Goal: Transaction & Acquisition: Subscribe to service/newsletter

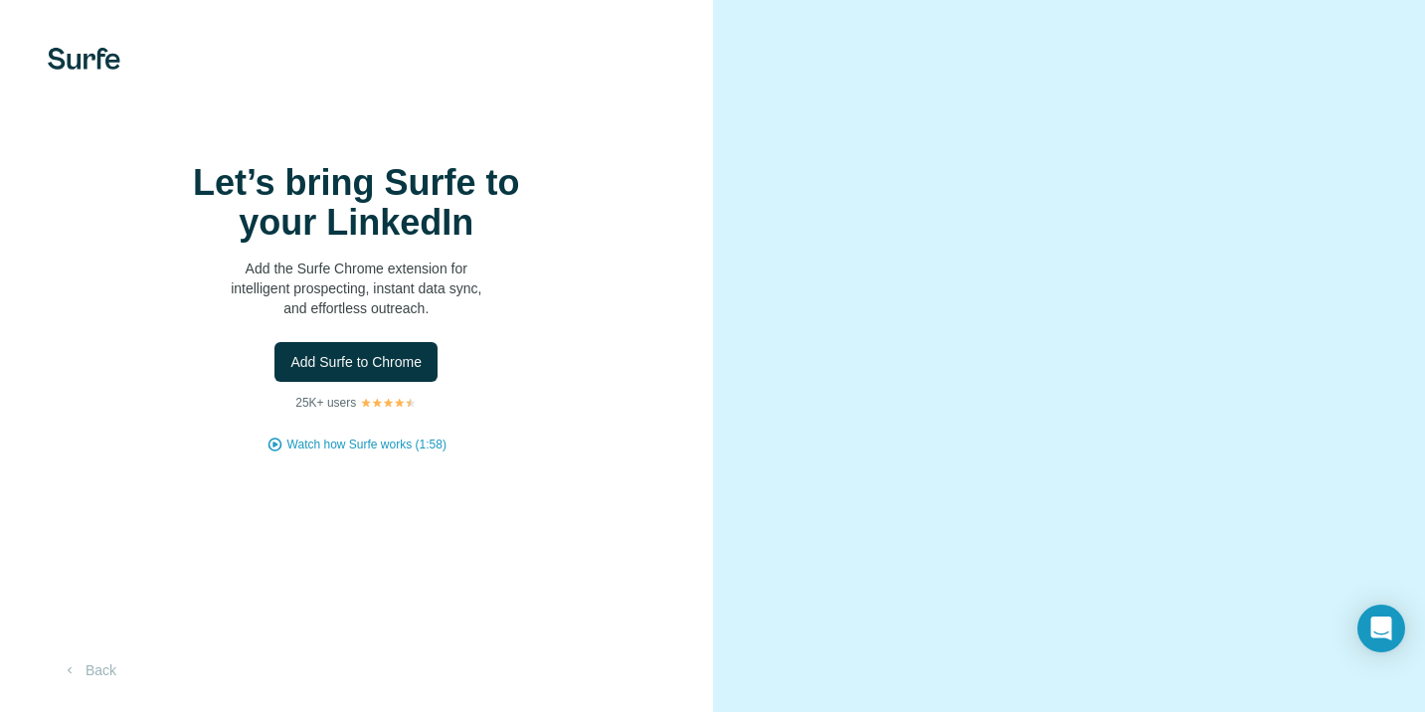
click at [65, 61] on img at bounding box center [84, 59] width 73 height 22
click at [102, 673] on button "Back" at bounding box center [89, 671] width 83 height 36
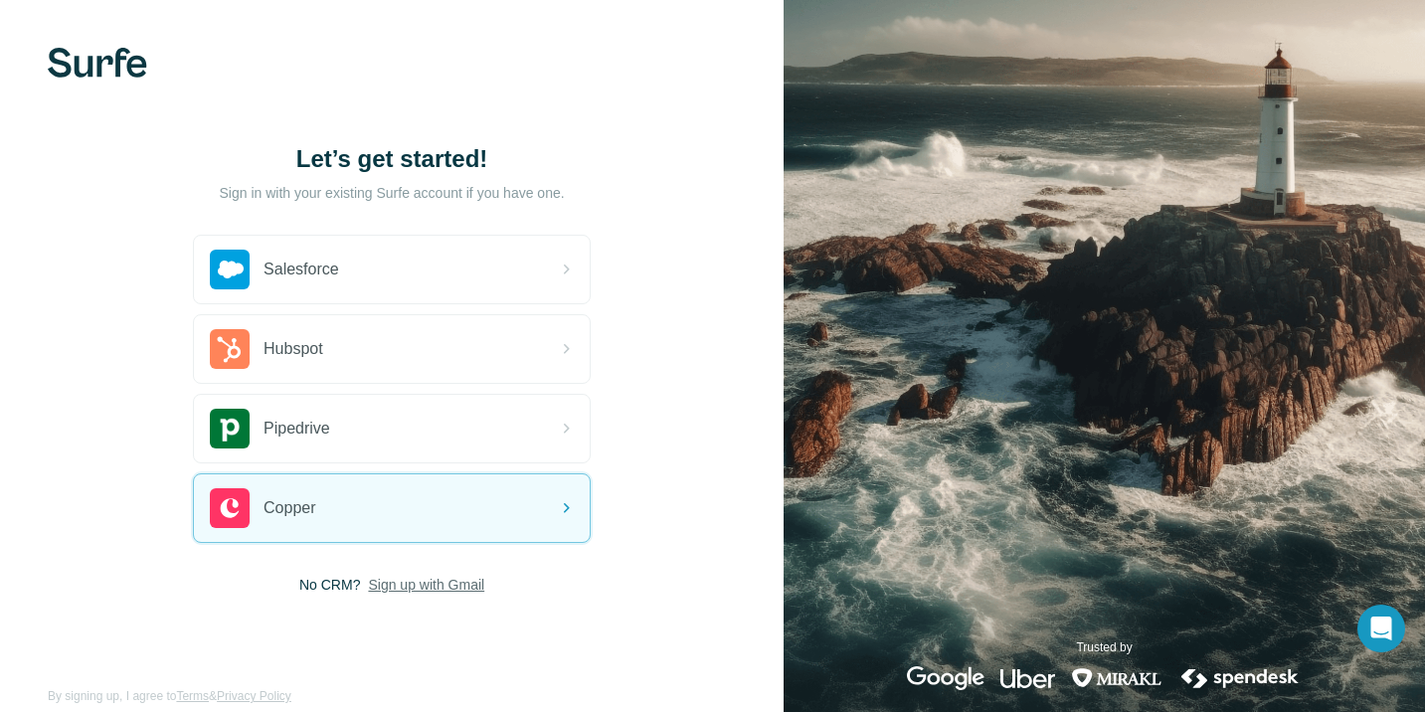
click at [444, 586] on span "Sign up with Gmail" at bounding box center [426, 585] width 116 height 20
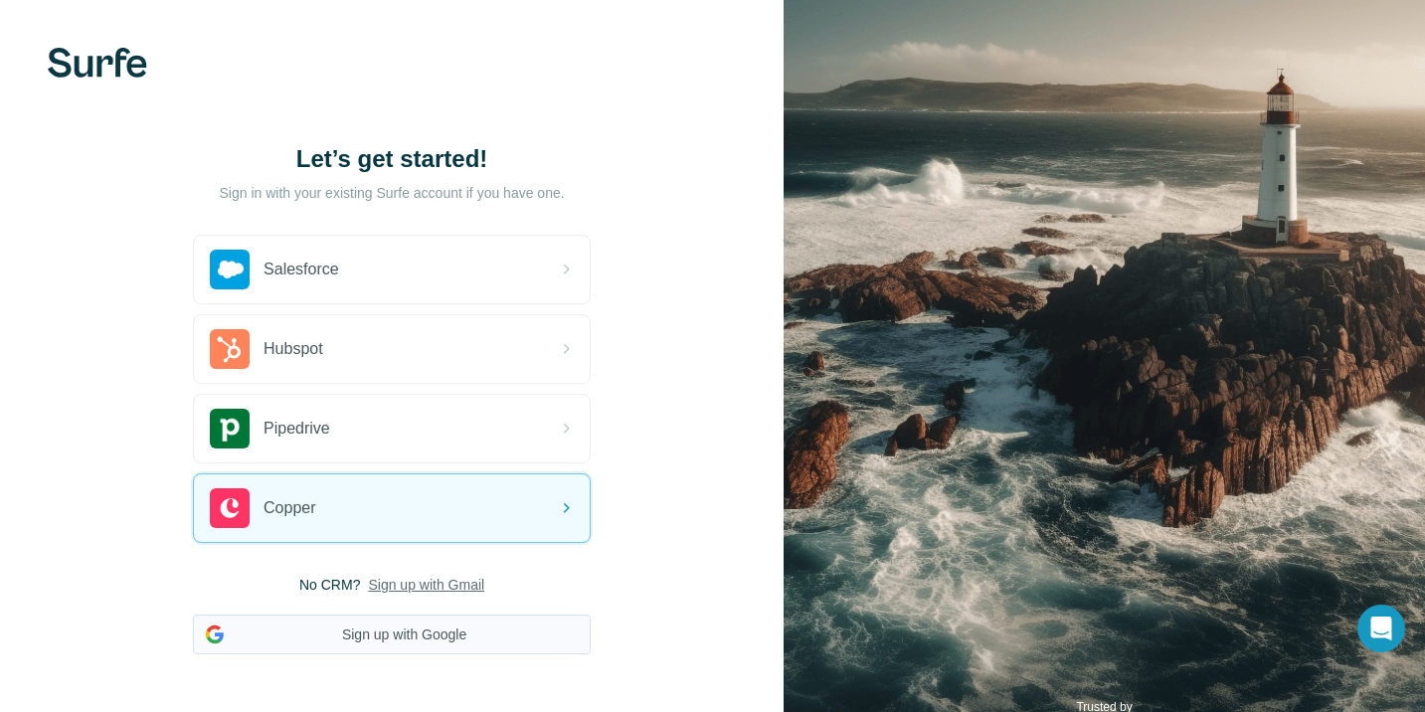
click at [432, 635] on button "Sign up with Google" at bounding box center [392, 635] width 398 height 40
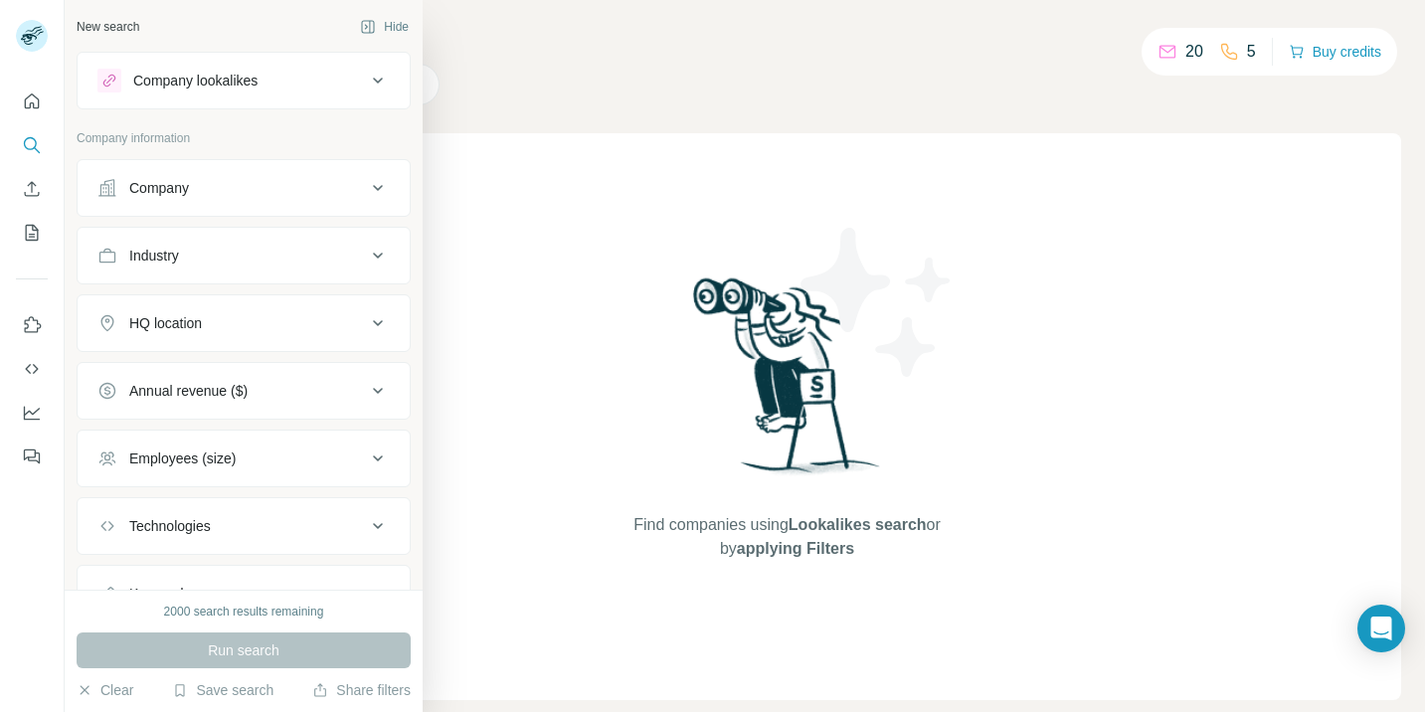
scroll to position [89, 0]
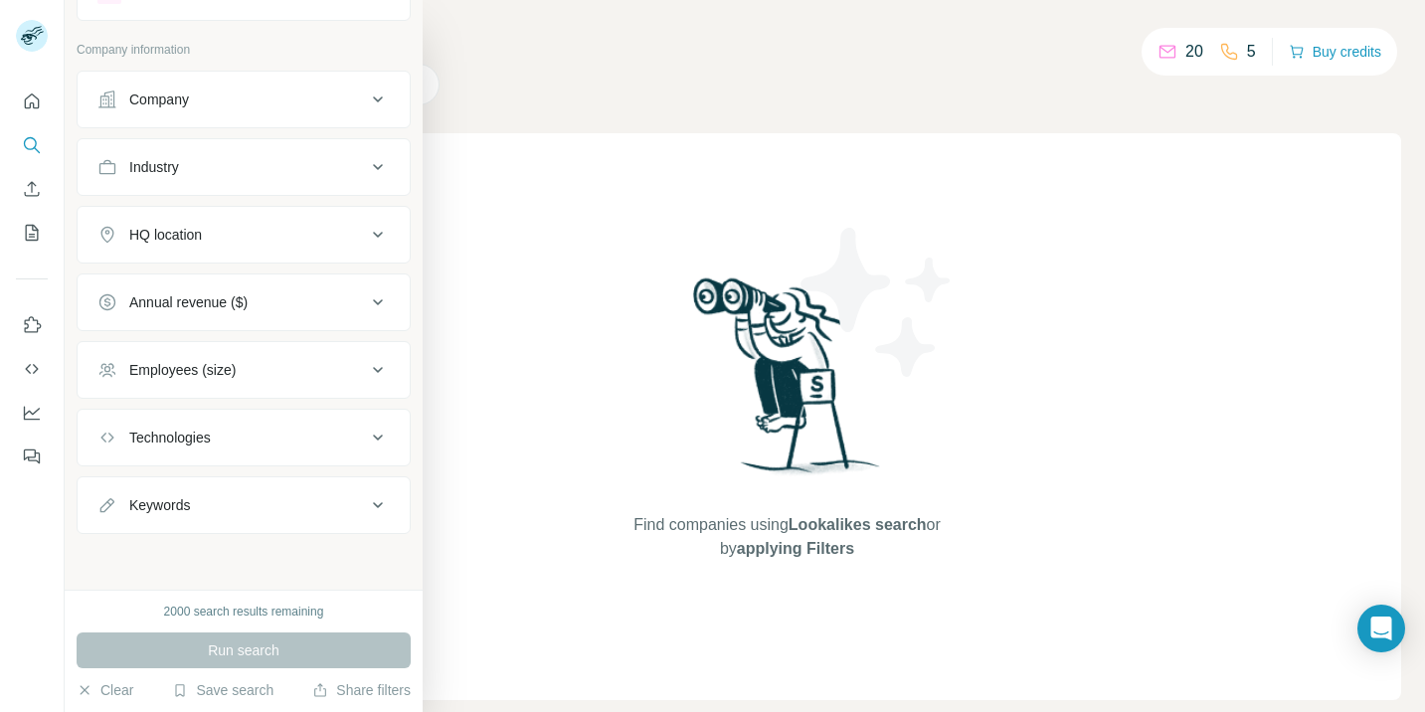
click at [352, 95] on div "Company" at bounding box center [231, 100] width 269 height 20
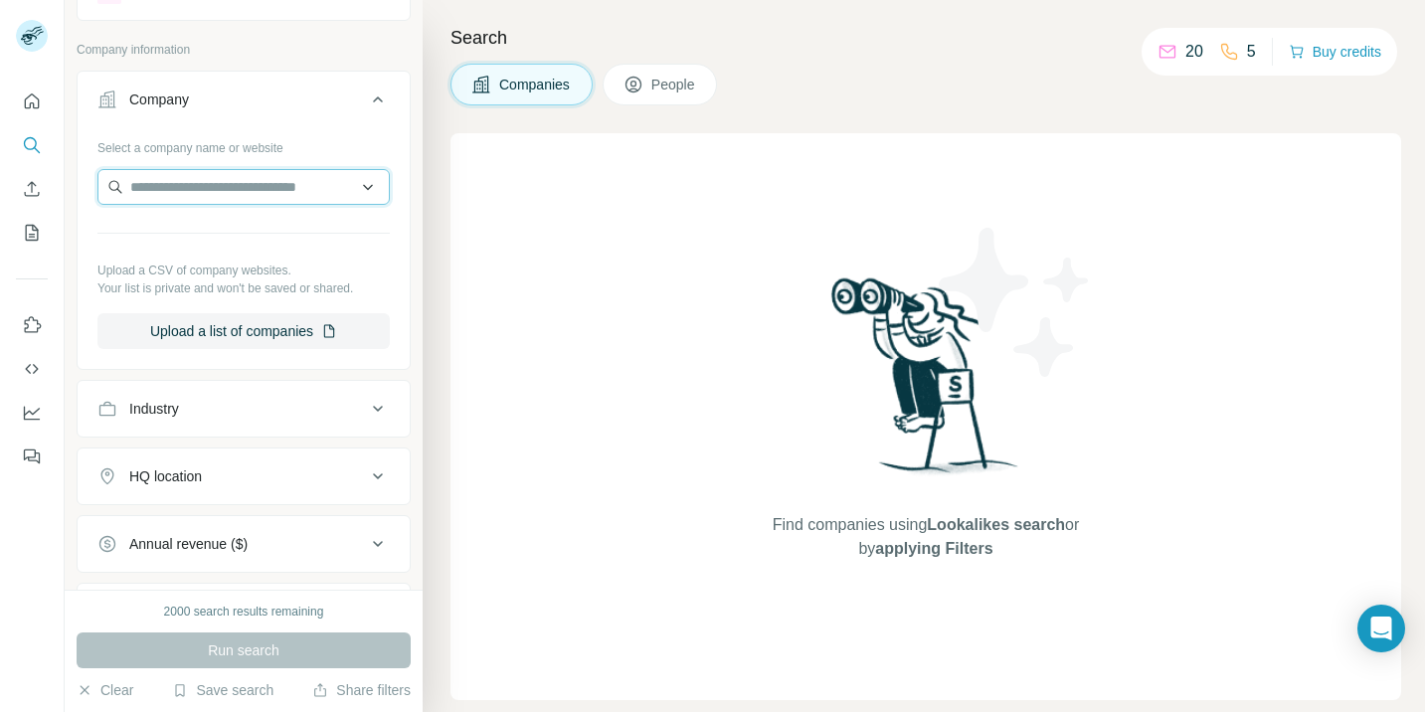
click at [276, 190] on input "text" at bounding box center [243, 187] width 292 height 36
type input "**********"
click at [381, 96] on icon at bounding box center [378, 100] width 24 height 24
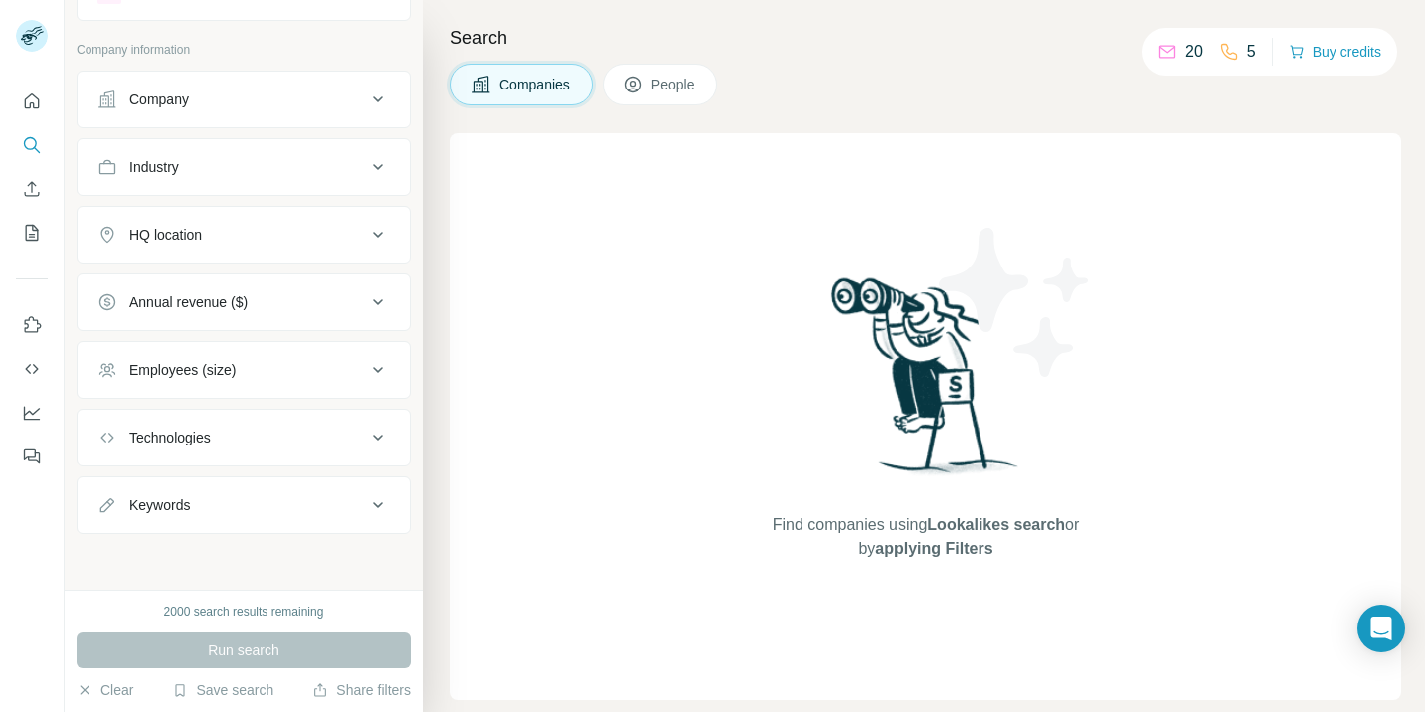
click at [381, 96] on icon at bounding box center [378, 100] width 24 height 24
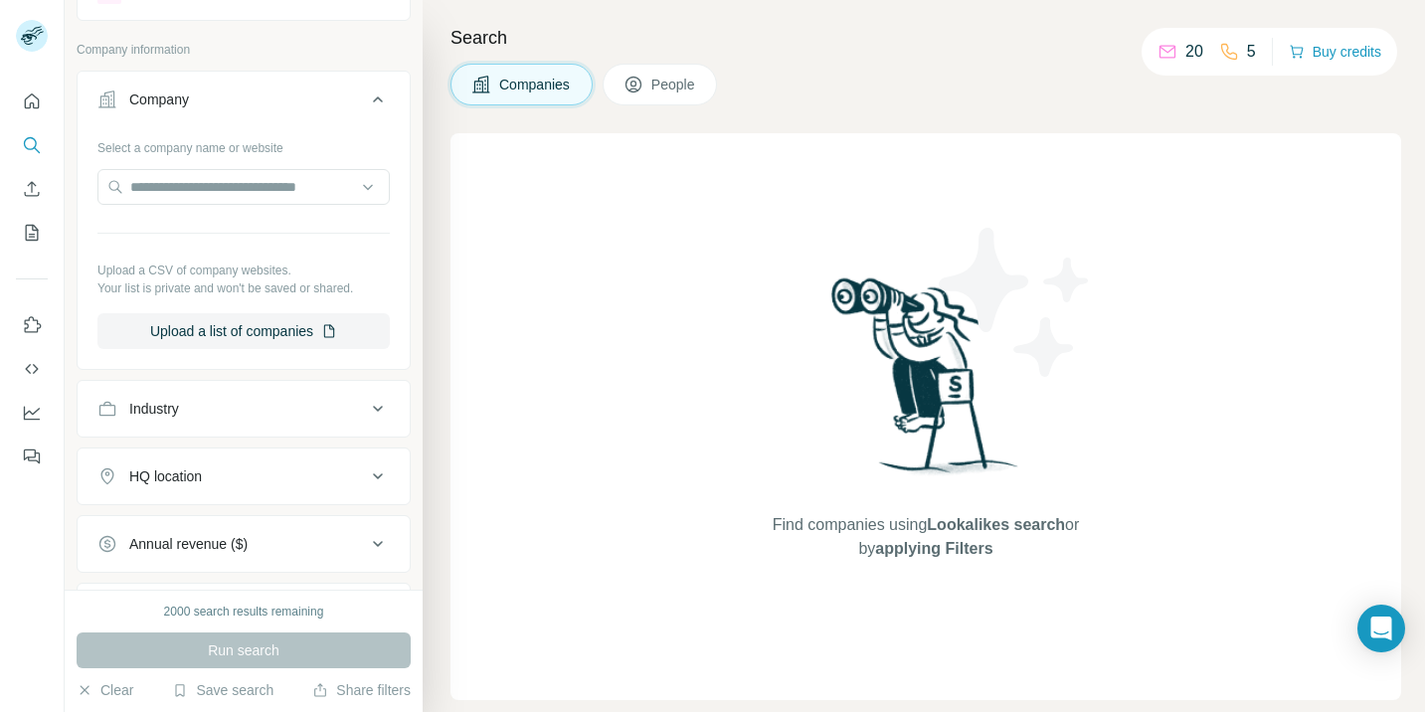
click at [381, 96] on icon at bounding box center [378, 100] width 24 height 24
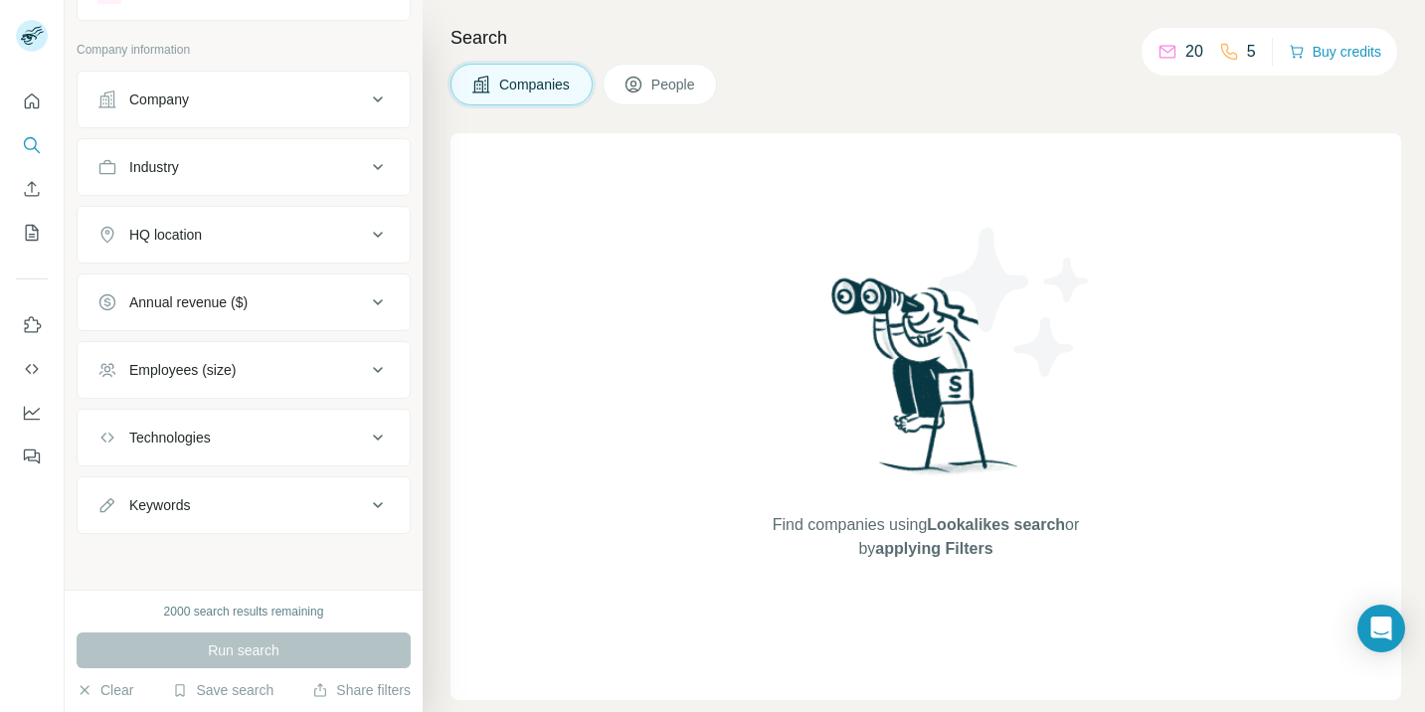
click at [365, 179] on button "Industry" at bounding box center [244, 167] width 332 height 48
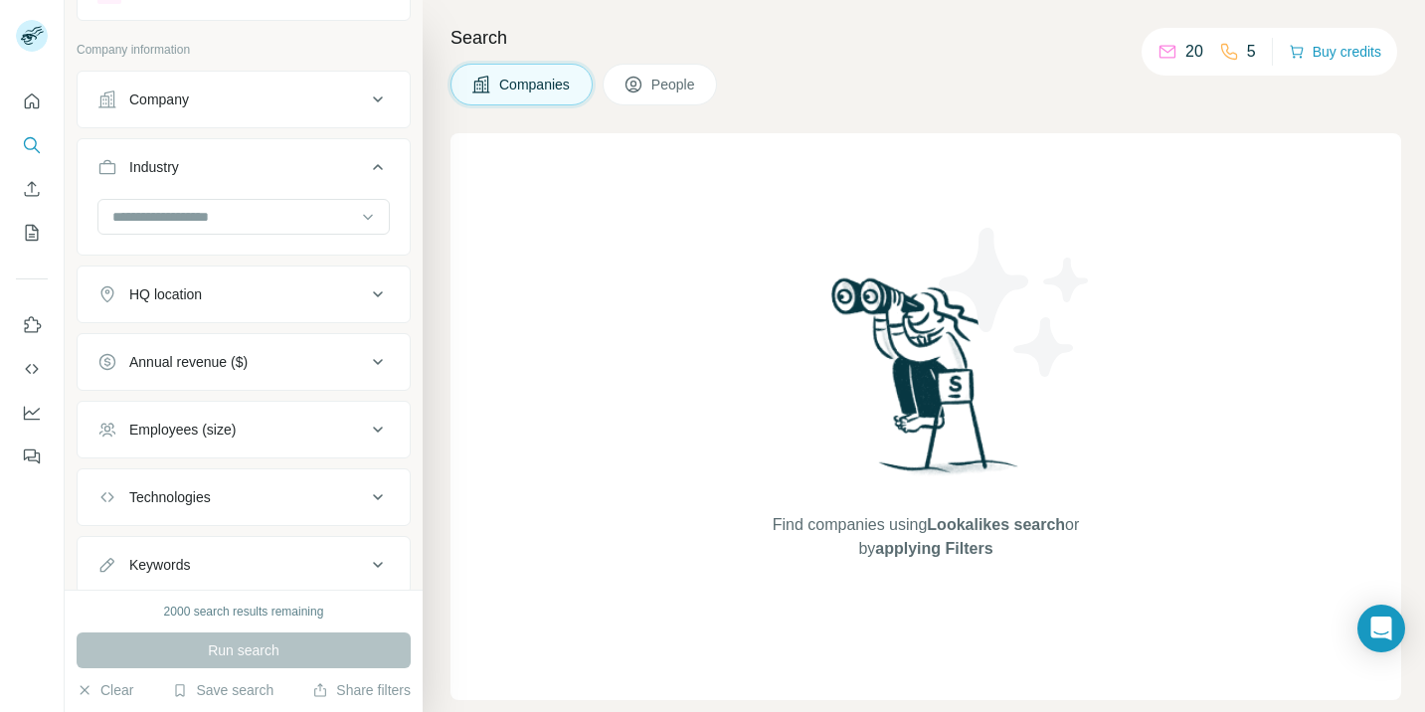
click at [365, 179] on button "Industry" at bounding box center [244, 171] width 332 height 56
